Goal: Task Accomplishment & Management: Use online tool/utility

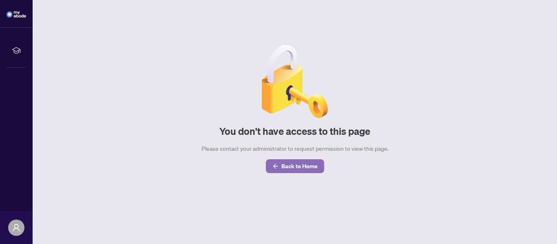
click at [302, 164] on span "Back to Home" at bounding box center [299, 166] width 36 height 13
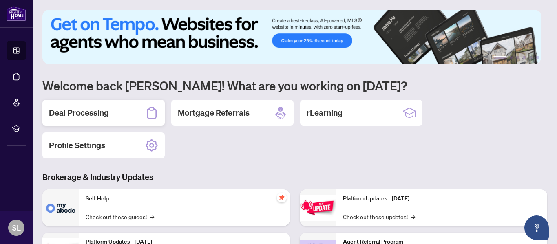
click at [66, 109] on h2 "Deal Processing" at bounding box center [79, 112] width 60 height 11
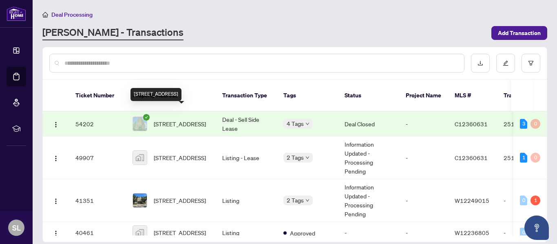
click at [184, 119] on span "[STREET_ADDRESS]" at bounding box center [180, 123] width 52 height 9
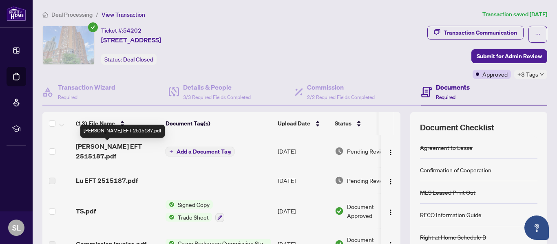
click at [106, 146] on span "[PERSON_NAME] EFT 2515187.pdf" at bounding box center [117, 152] width 83 height 20
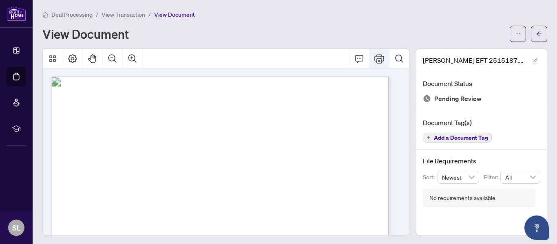
click at [375, 57] on icon "Print" at bounding box center [379, 59] width 10 height 10
